Goal: Information Seeking & Learning: Find specific fact

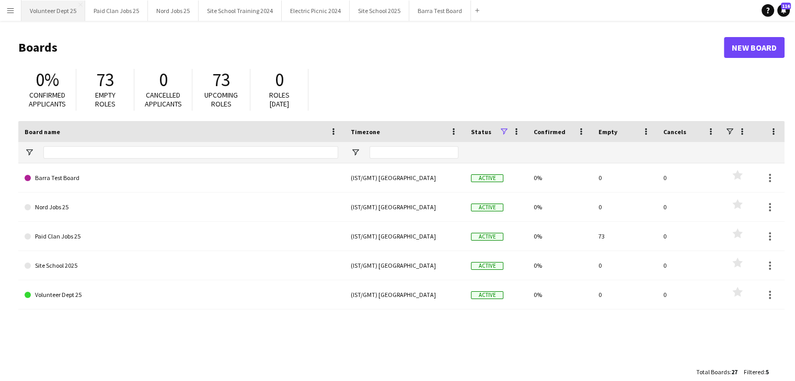
click at [58, 15] on button "Volunteer Dept 25 Close" at bounding box center [53, 11] width 64 height 20
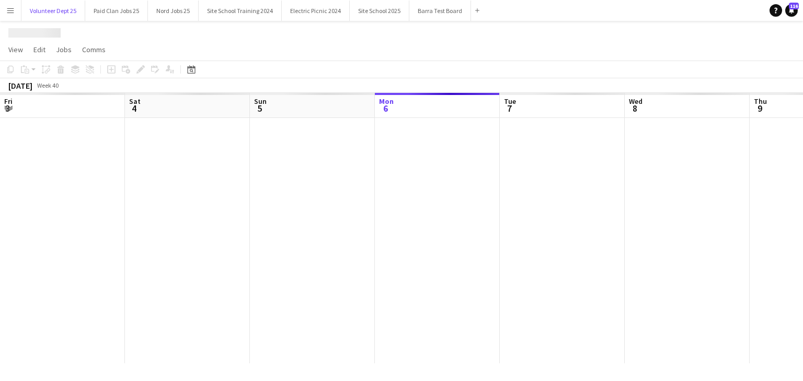
scroll to position [0, 250]
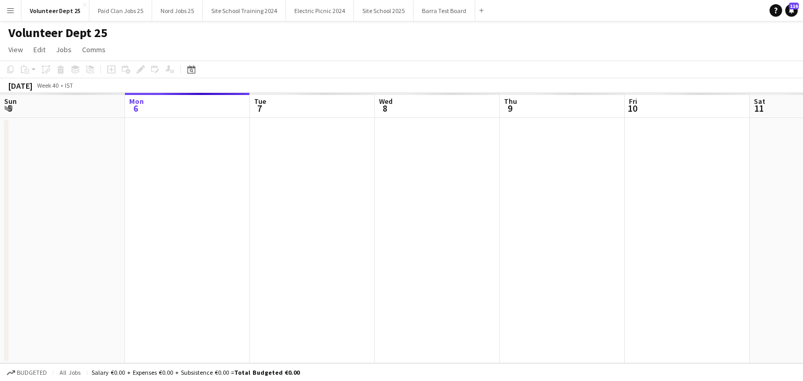
click at [7, 15] on button "Menu" at bounding box center [10, 10] width 21 height 21
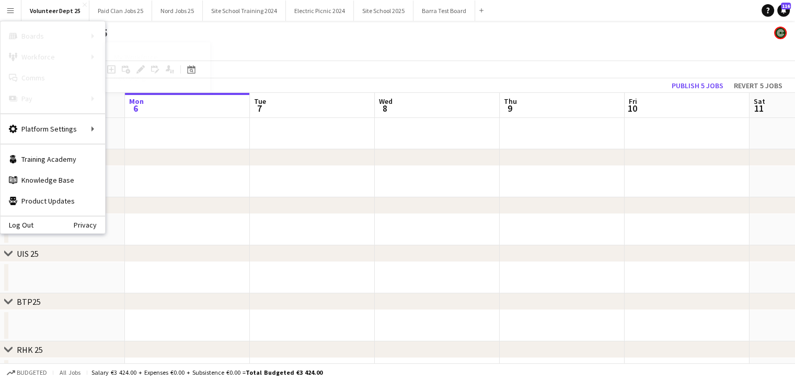
click at [165, 59] on link "My Workforce" at bounding box center [158, 57] width 104 height 21
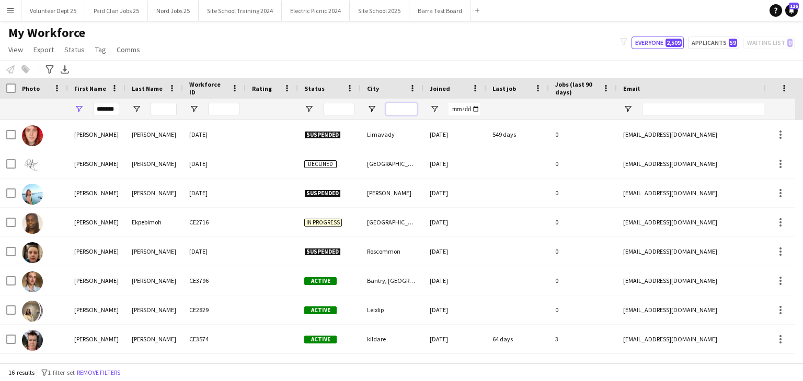
click at [399, 107] on input "City Filter Input" at bounding box center [401, 109] width 31 height 13
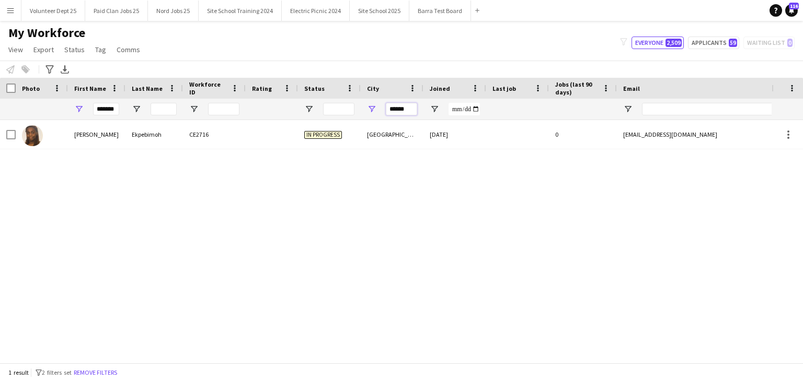
type input "******"
click at [107, 109] on input "*******" at bounding box center [106, 109] width 26 height 13
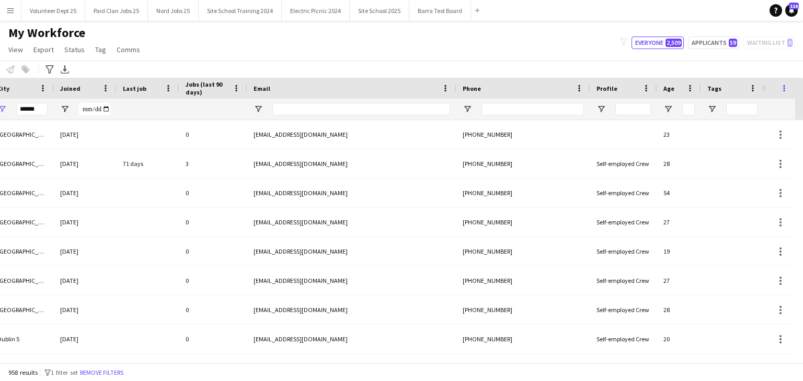
click at [783, 86] on span at bounding box center [783, 88] width 9 height 9
click at [519, 58] on div "My Workforce View Views Default view New view Update view Delete view Edit name…" at bounding box center [401, 43] width 803 height 36
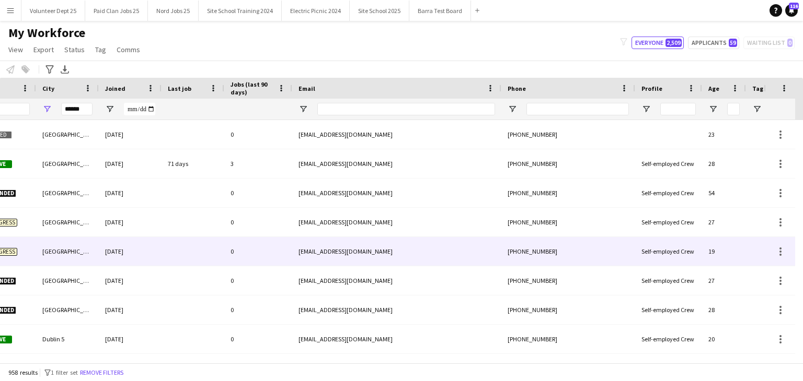
scroll to position [0, 320]
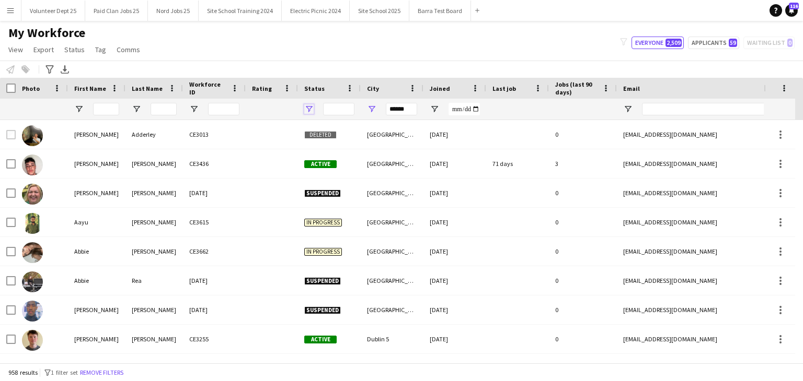
click at [305, 108] on span "Open Filter Menu" at bounding box center [308, 108] width 9 height 9
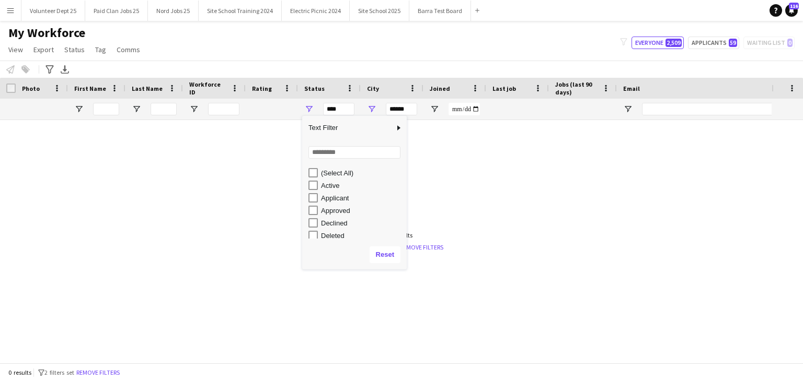
click at [317, 180] on div "Active" at bounding box center [357, 185] width 98 height 13
type input "**********"
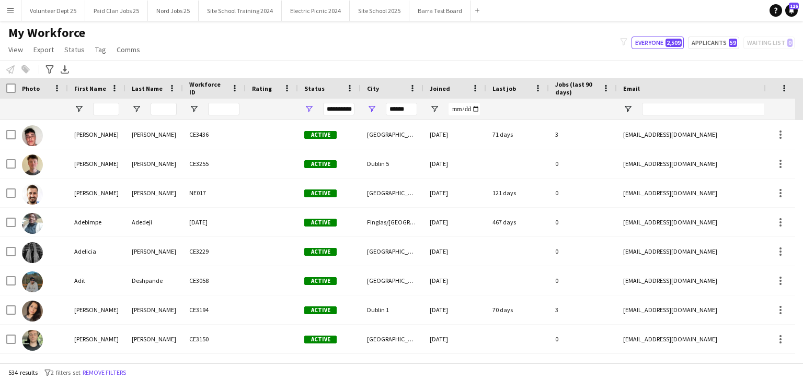
click at [359, 36] on div "My Workforce View Views Default view New view Update view Delete view Edit name…" at bounding box center [401, 43] width 803 height 36
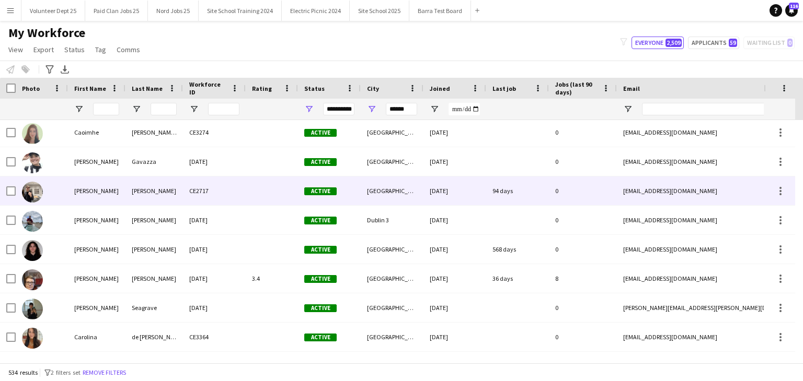
click at [405, 184] on div "[GEOGRAPHIC_DATA] 7" at bounding box center [392, 191] width 63 height 29
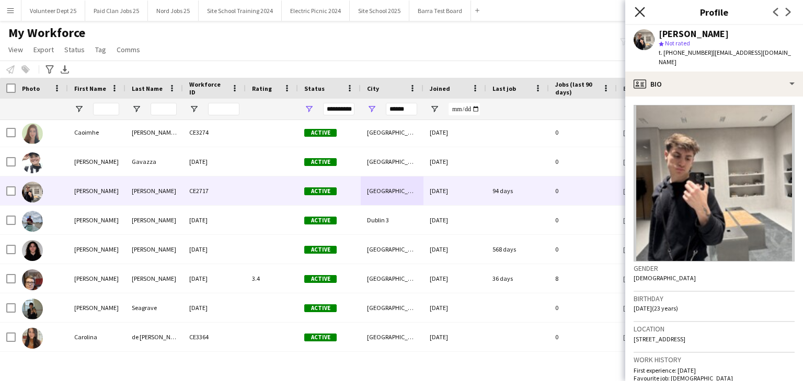
click at [640, 15] on icon "Close pop-in" at bounding box center [639, 12] width 10 height 10
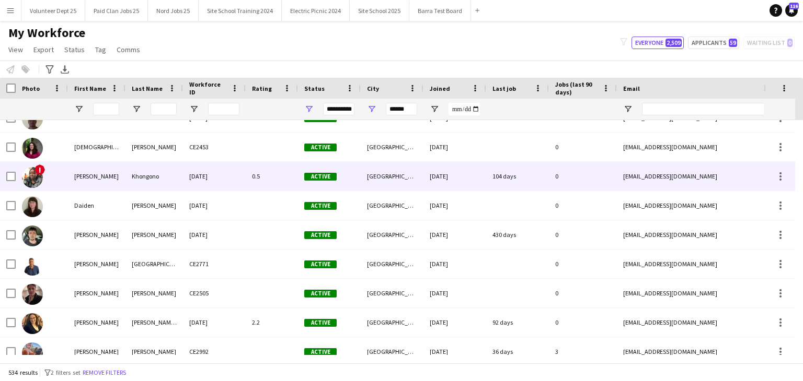
click at [391, 187] on div "[GEOGRAPHIC_DATA]" at bounding box center [392, 176] width 63 height 29
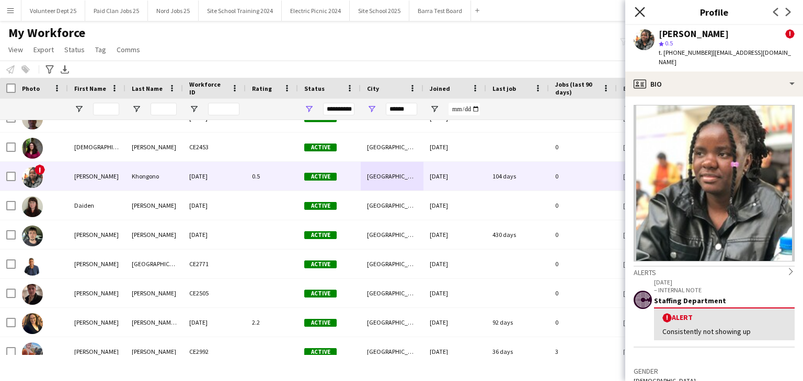
click at [638, 9] on icon "Close pop-in" at bounding box center [639, 12] width 10 height 10
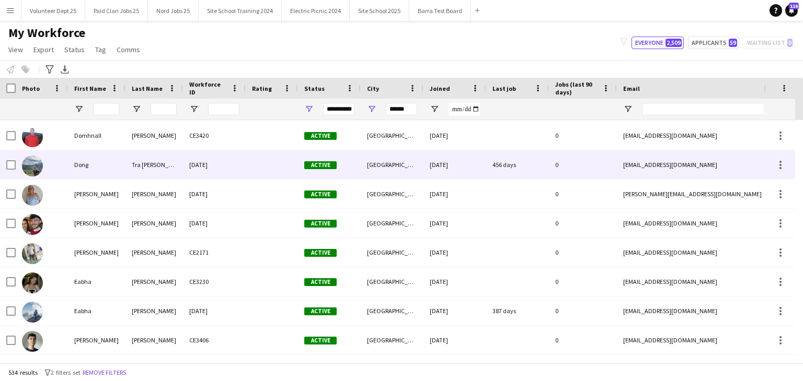
click at [393, 154] on div "[GEOGRAPHIC_DATA] 8" at bounding box center [392, 164] width 63 height 29
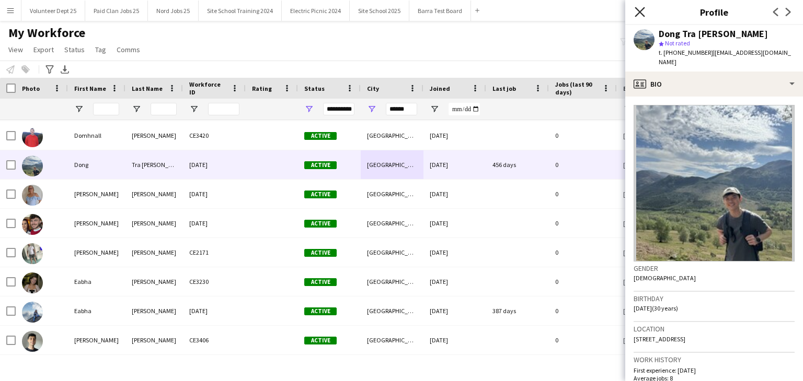
click at [640, 12] on icon at bounding box center [639, 12] width 10 height 10
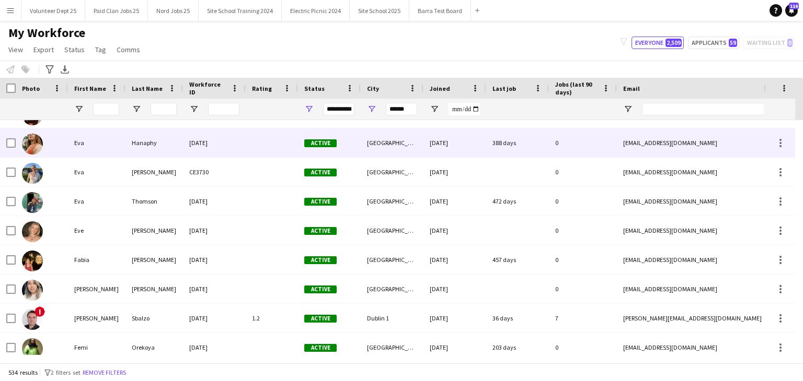
click at [153, 147] on div "Hanaphy" at bounding box center [153, 143] width 57 height 29
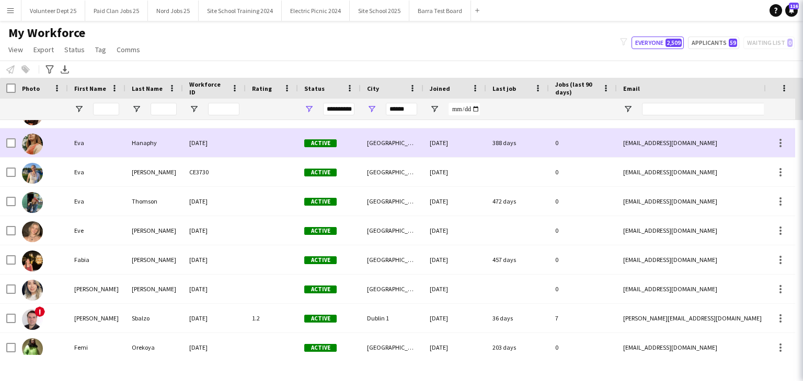
click at [153, 147] on div "Hanaphy" at bounding box center [153, 143] width 57 height 29
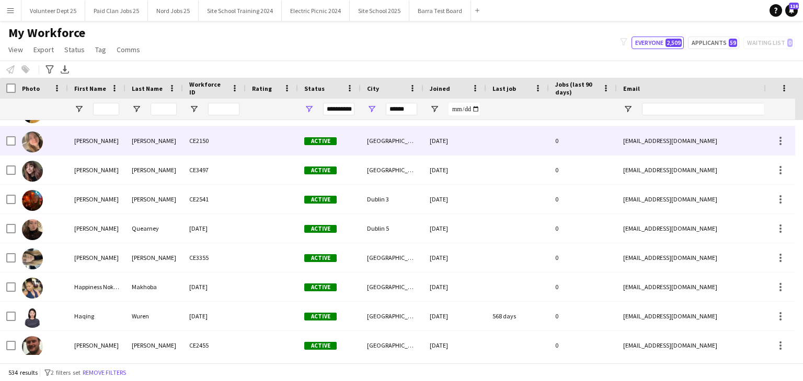
click at [156, 144] on div "[PERSON_NAME]" at bounding box center [153, 140] width 57 height 29
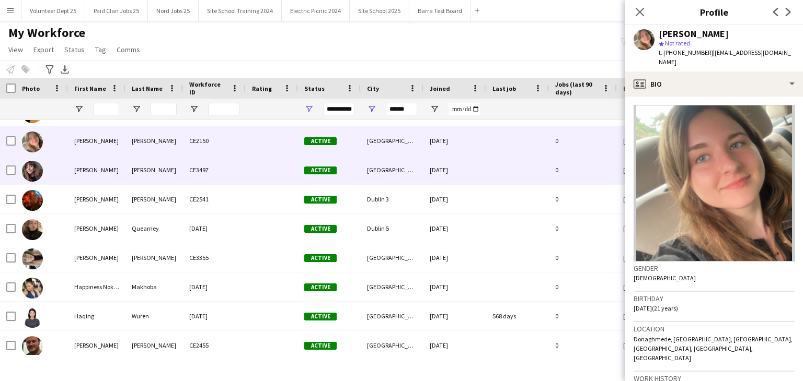
click at [124, 170] on div "[PERSON_NAME]" at bounding box center [96, 170] width 57 height 29
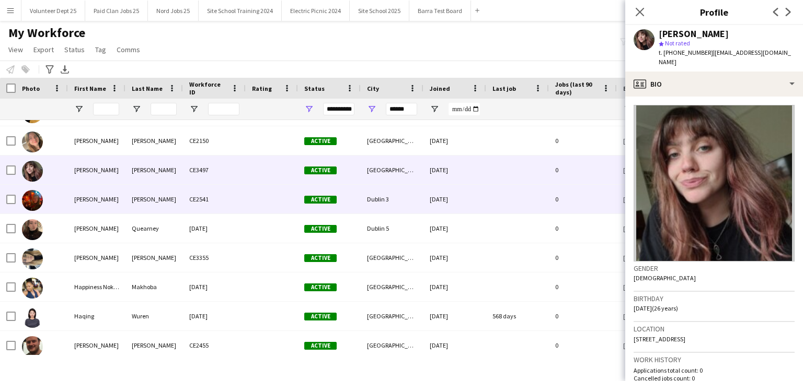
click at [240, 193] on div "CE2541" at bounding box center [214, 199] width 63 height 29
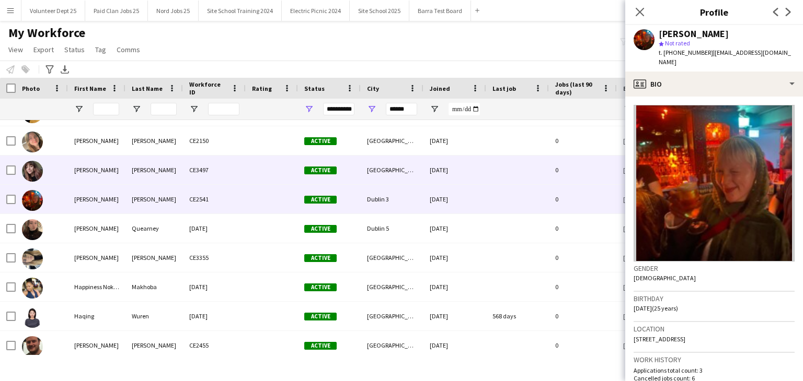
click at [229, 167] on div "CE3497" at bounding box center [214, 170] width 63 height 29
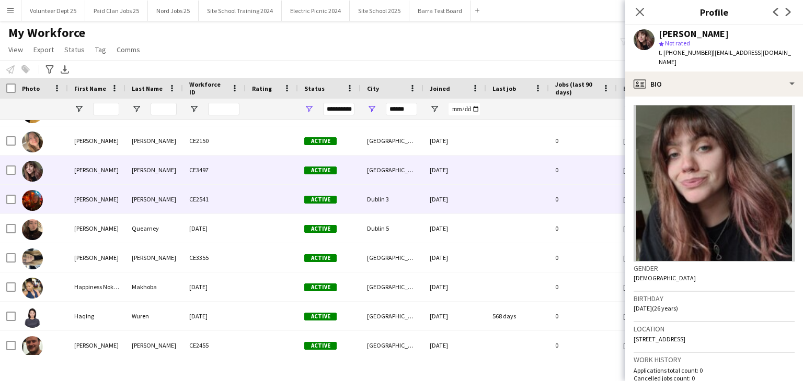
click at [224, 195] on div "CE2541" at bounding box center [214, 199] width 63 height 29
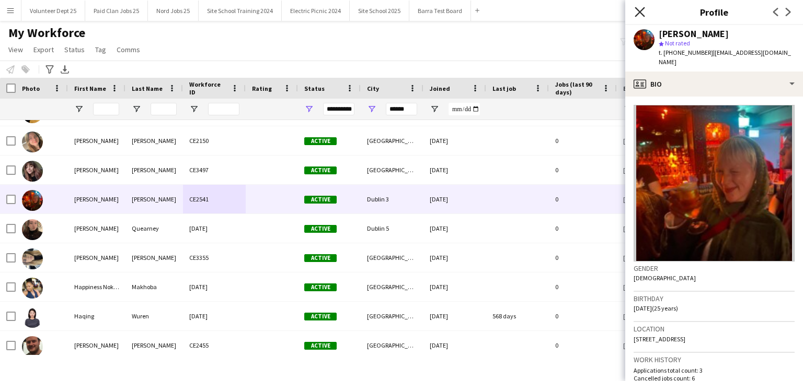
click at [641, 12] on icon "Close pop-in" at bounding box center [639, 12] width 10 height 10
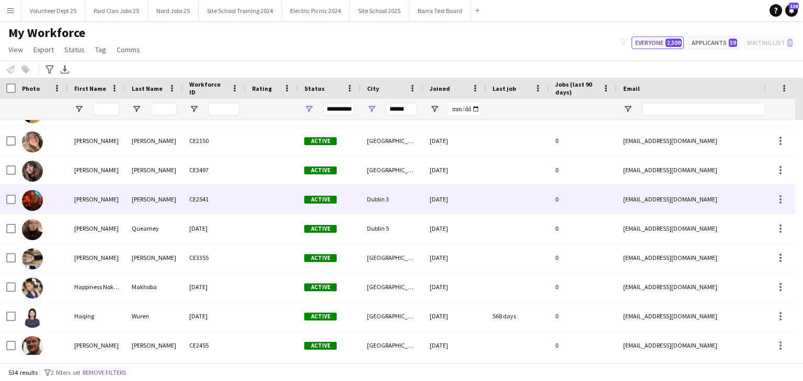
click at [157, 194] on div "[PERSON_NAME]" at bounding box center [153, 199] width 57 height 29
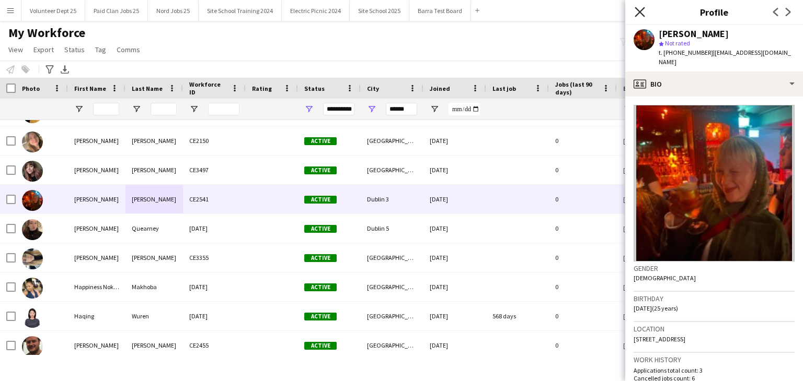
click at [642, 10] on icon "Close pop-in" at bounding box center [639, 12] width 10 height 10
